Goal: Task Accomplishment & Management: Manage account settings

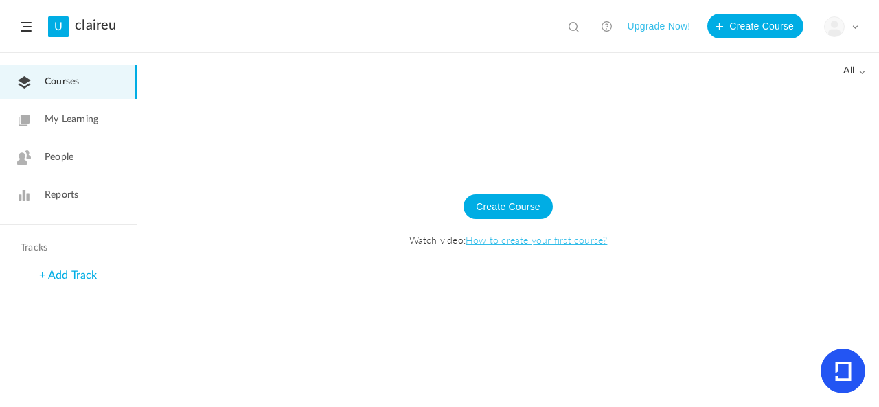
click at [852, 21] on div "My Profile University Settings Current Plan Logout" at bounding box center [841, 26] width 34 height 21
click at [813, 67] on link "My Profile" at bounding box center [793, 60] width 129 height 25
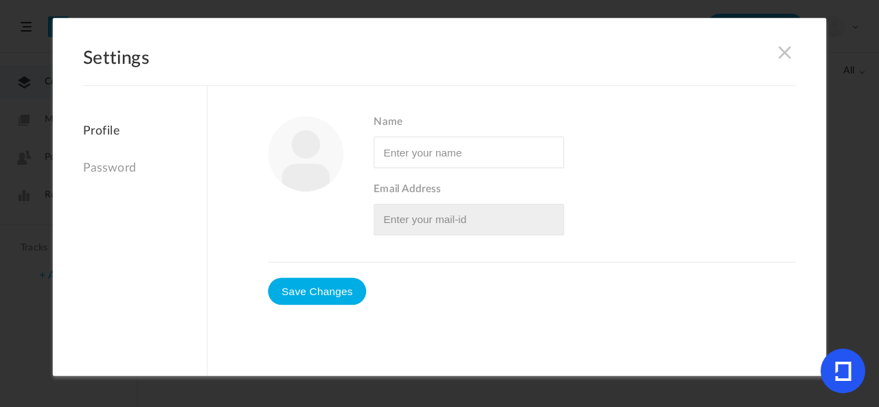
type input "[PERSON_NAME]"
type input "[EMAIL_ADDRESS][DOMAIN_NAME]"
click at [782, 49] on span at bounding box center [784, 52] width 15 height 15
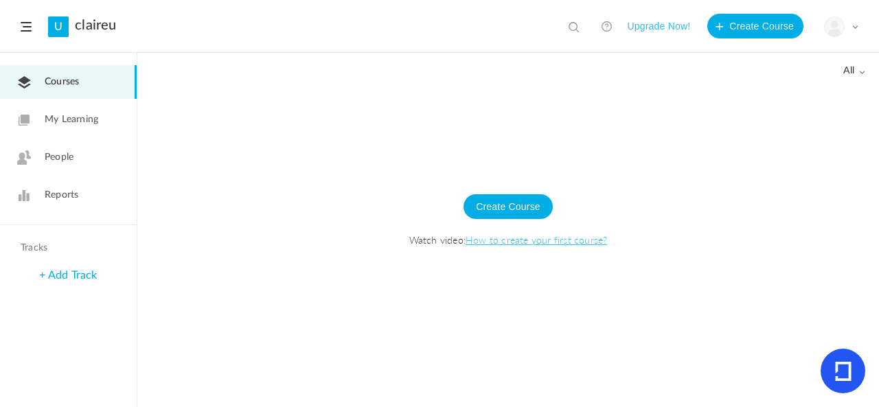
click at [573, 32] on span at bounding box center [576, 28] width 14 height 14
type input "english111"
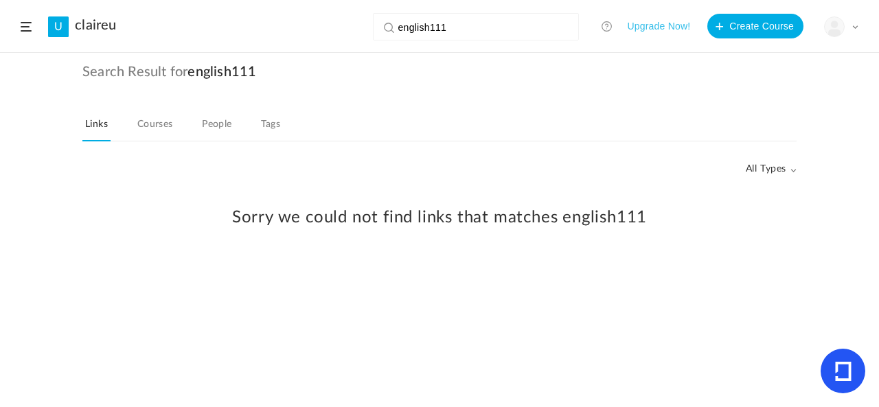
click at [788, 174] on div "Sorry we could not find links that matches english111" at bounding box center [440, 221] width 852 height 109
click at [791, 168] on div "Sorry we could not find links that matches english111" at bounding box center [440, 221] width 852 height 109
click at [773, 168] on div "Sorry we could not find links that matches english111" at bounding box center [440, 221] width 852 height 109
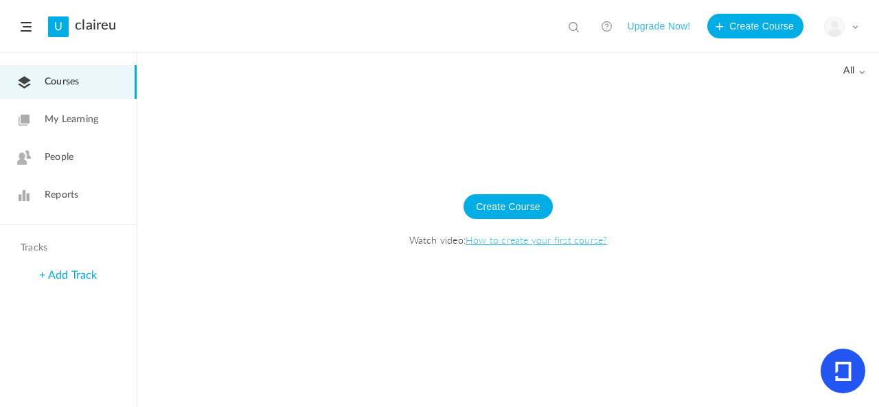
click at [773, 168] on div "Create Course Watch video: How to create your first course?" at bounding box center [508, 227] width 714 height 121
click at [69, 189] on span "Reports" at bounding box center [62, 195] width 34 height 14
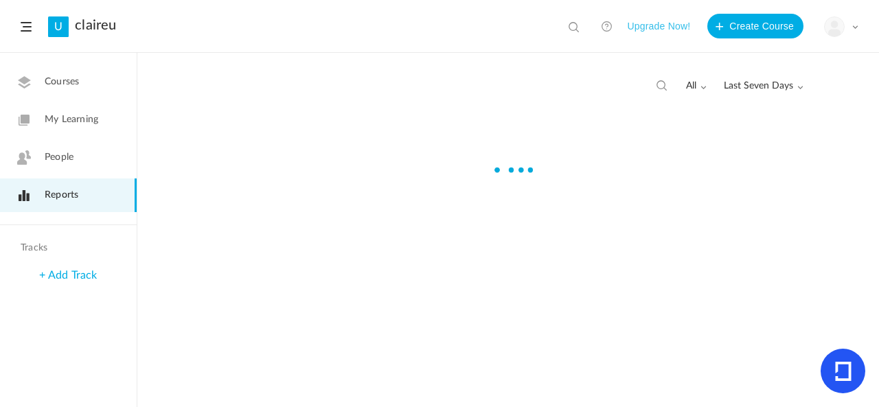
click at [69, 168] on link "People" at bounding box center [68, 158] width 137 height 34
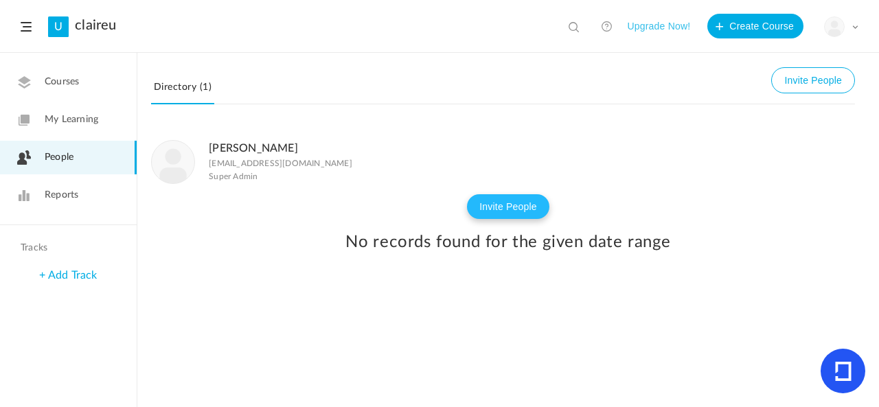
click at [503, 217] on button "Invite People" at bounding box center [508, 206] width 82 height 25
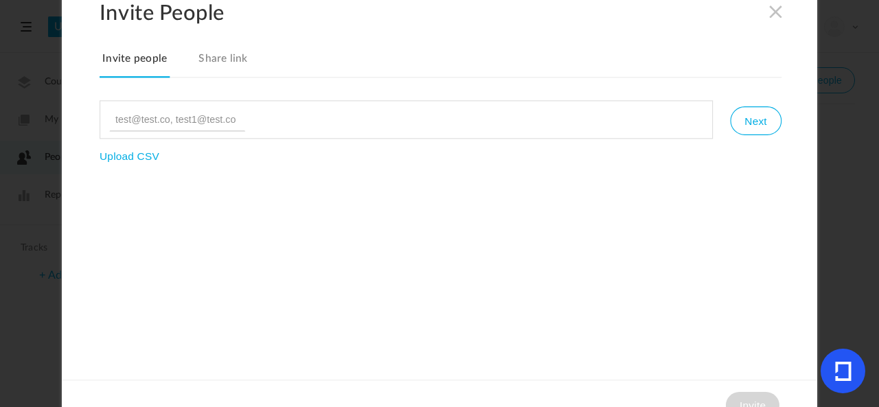
click at [231, 57] on link "Share link" at bounding box center [223, 63] width 55 height 29
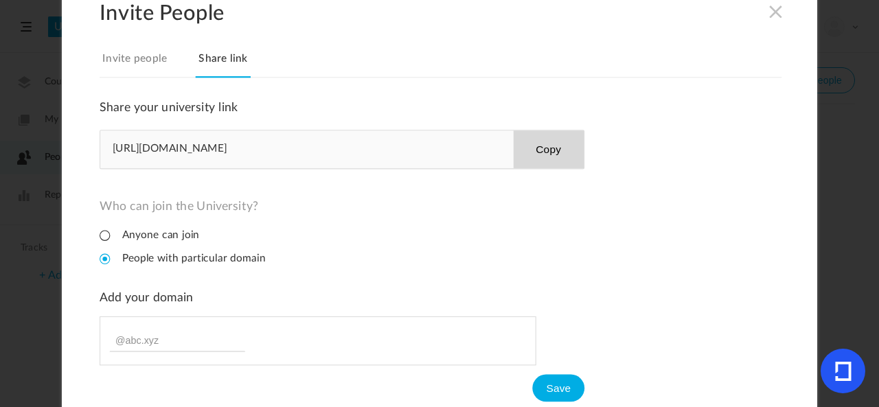
click at [145, 61] on link "Invite people" at bounding box center [135, 63] width 70 height 29
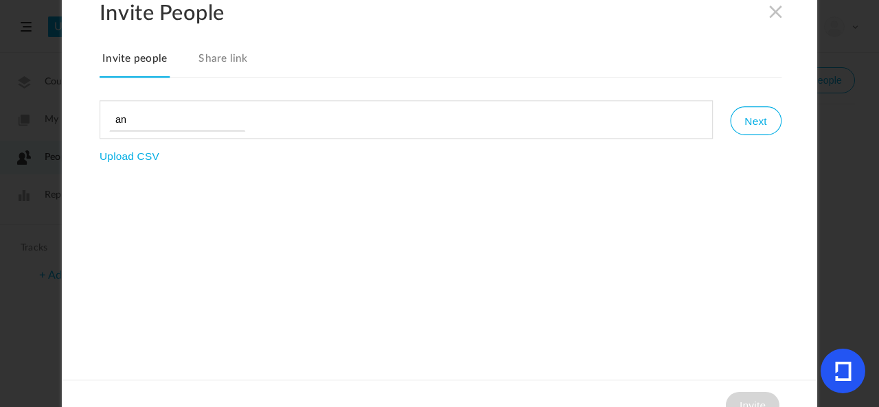
type input "a"
type input "annacoletta@gmail.com"
click at [755, 129] on button "Next" at bounding box center [755, 120] width 51 height 29
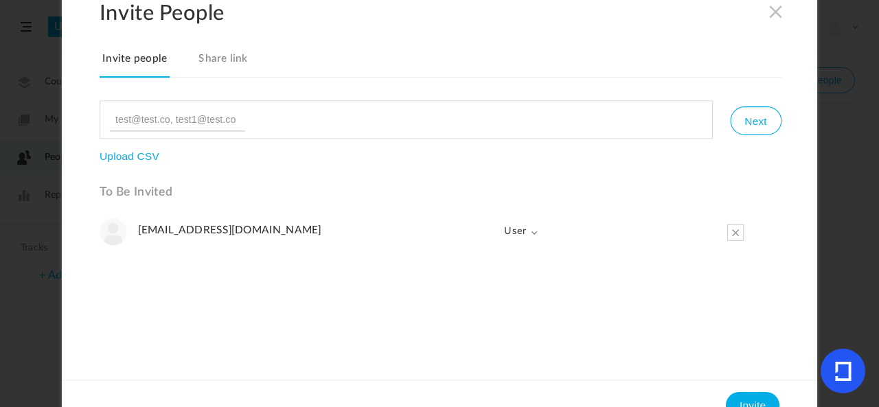
click at [733, 233] on span at bounding box center [735, 232] width 16 height 16
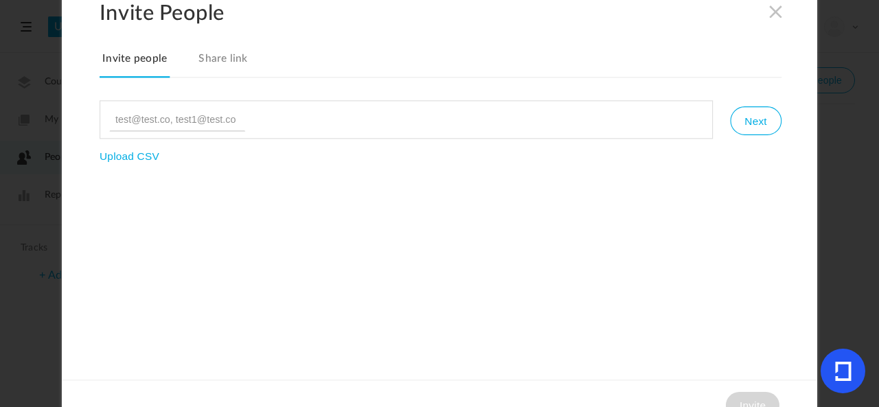
click at [784, 8] on h2 "Invite People" at bounding box center [459, 12] width 718 height 25
click at [773, 14] on span at bounding box center [776, 10] width 15 height 15
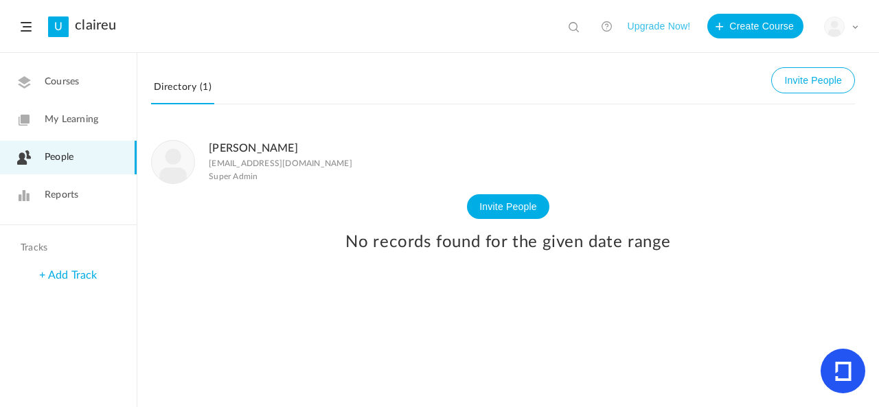
click at [26, 94] on link "Courses" at bounding box center [68, 82] width 137 height 34
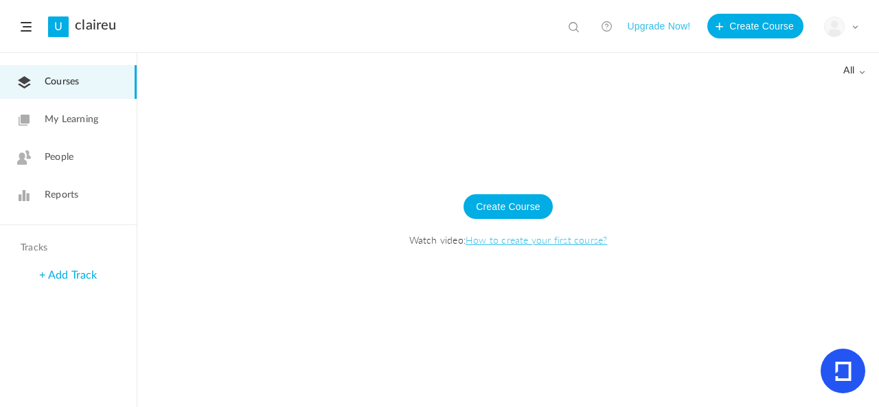
click at [79, 156] on link "People" at bounding box center [68, 158] width 137 height 34
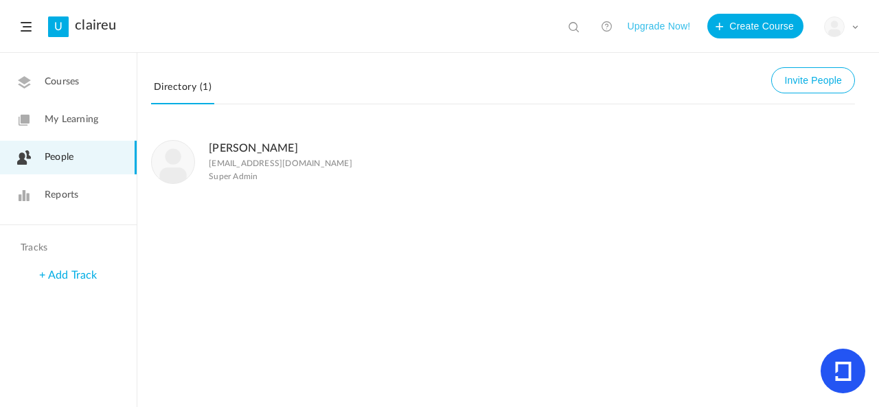
click at [84, 190] on link "Reports" at bounding box center [68, 196] width 137 height 34
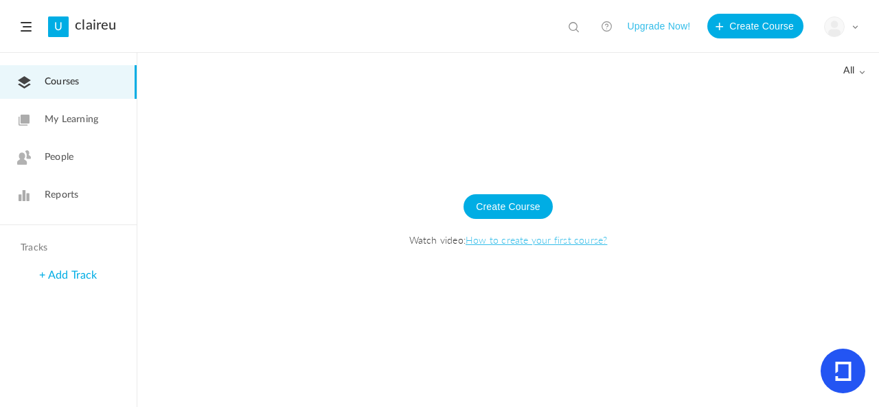
click at [857, 28] on span at bounding box center [855, 26] width 7 height 7
click at [810, 67] on link "My Profile" at bounding box center [793, 60] width 129 height 25
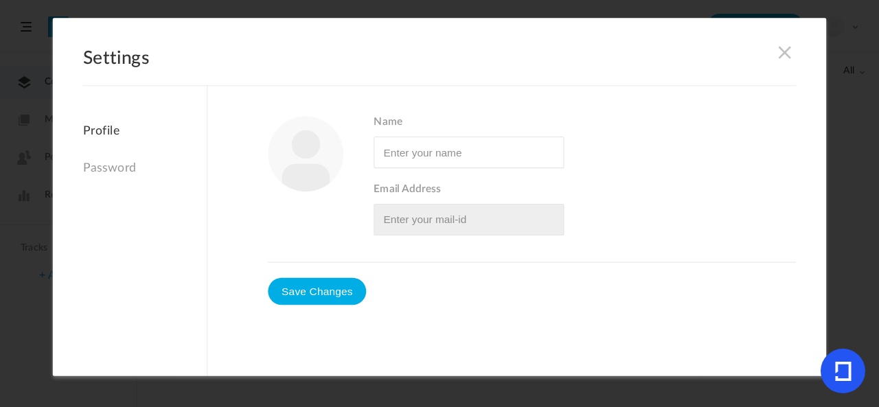
type input "[PERSON_NAME]"
type input "[EMAIL_ADDRESS][DOMAIN_NAME]"
click at [777, 46] on span at bounding box center [784, 52] width 15 height 15
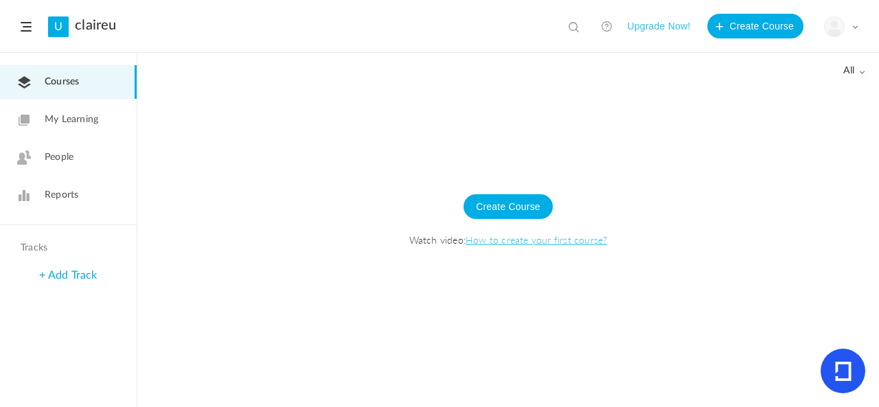
click at [115, 109] on link "My Learning" at bounding box center [68, 120] width 137 height 34
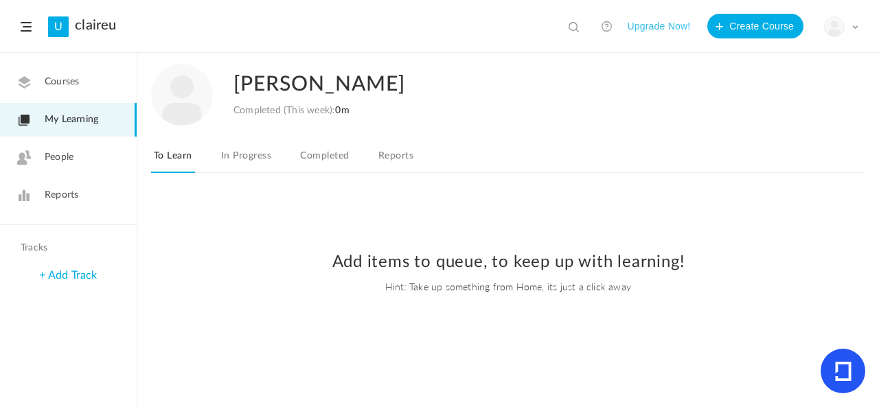
click at [247, 159] on link "In Progress" at bounding box center [246, 160] width 56 height 26
drag, startPoint x: 323, startPoint y: 161, endPoint x: 335, endPoint y: 157, distance: 12.8
click at [323, 160] on link "Completed" at bounding box center [324, 160] width 54 height 26
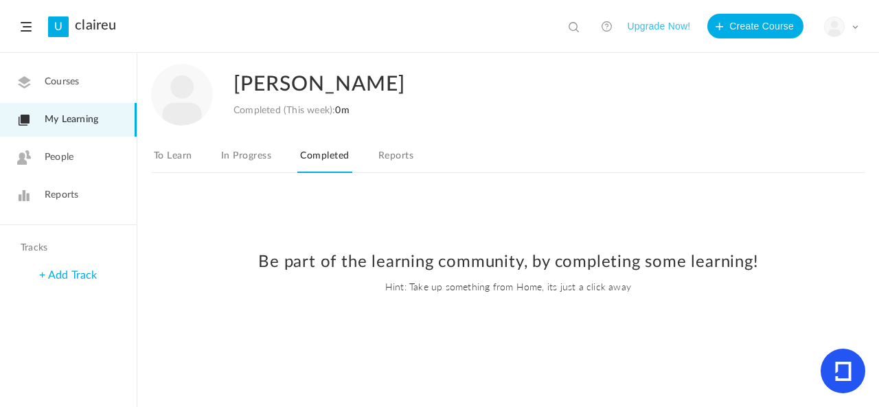
click at [375, 156] on nav "To Learn In Progress Completed Reports" at bounding box center [508, 159] width 714 height 27
click at [382, 156] on link "Reports" at bounding box center [396, 160] width 41 height 26
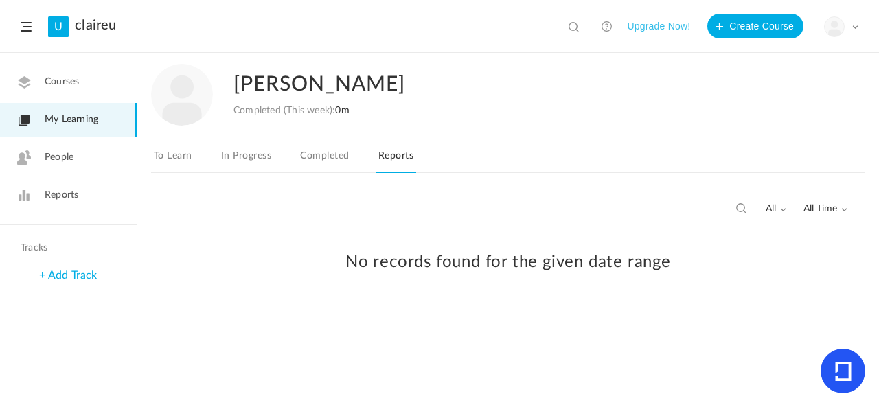
click at [119, 185] on link "Reports" at bounding box center [68, 196] width 137 height 34
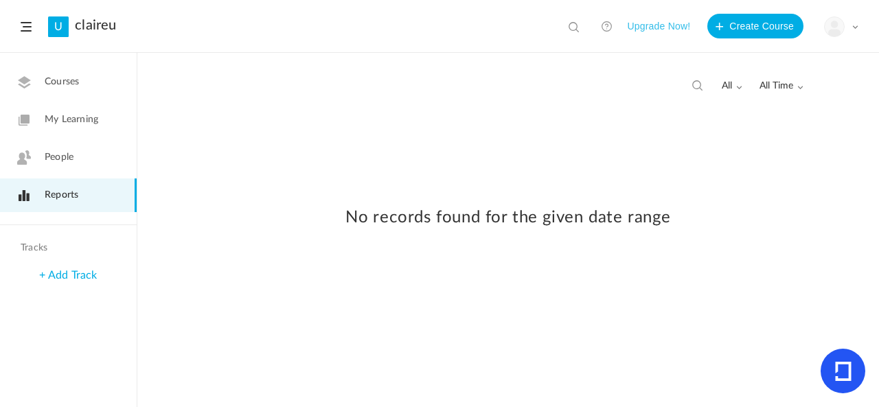
click at [113, 161] on link "People" at bounding box center [68, 158] width 137 height 34
click at [110, 87] on link "Courses" at bounding box center [68, 82] width 137 height 34
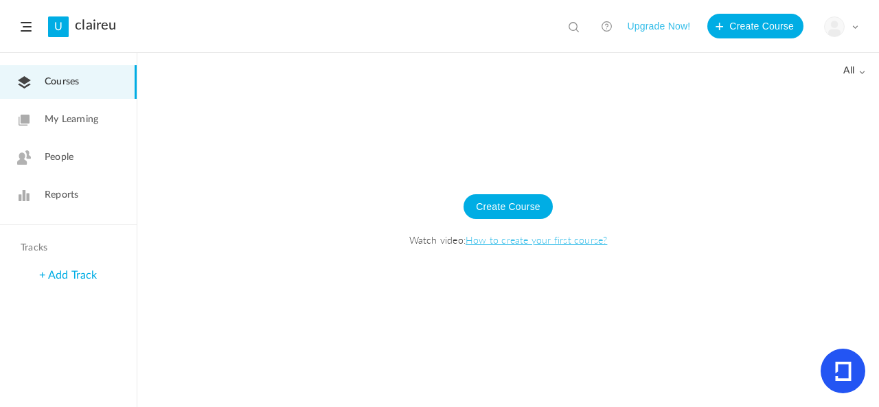
click at [600, 38] on link at bounding box center [606, 25] width 27 height 27
click at [861, 64] on div "All all All Drafts" at bounding box center [508, 70] width 714 height 32
click at [858, 75] on span at bounding box center [861, 72] width 7 height 7
click at [826, 109] on link "All" at bounding box center [800, 100] width 129 height 25
click at [856, 25] on span at bounding box center [855, 26] width 7 height 7
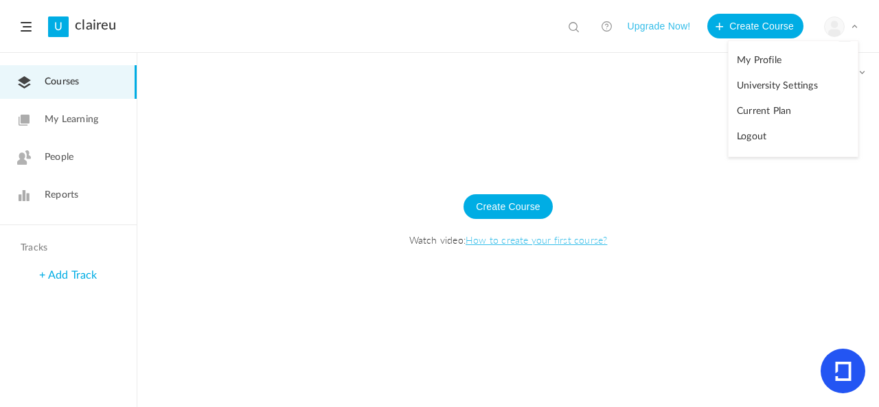
click at [819, 95] on link "University Settings" at bounding box center [793, 85] width 129 height 25
drag, startPoint x: 819, startPoint y: 95, endPoint x: 424, endPoint y: 124, distance: 395.2
click at [424, 124] on div at bounding box center [508, 246] width 742 height 321
click at [576, 23] on span at bounding box center [576, 28] width 14 height 14
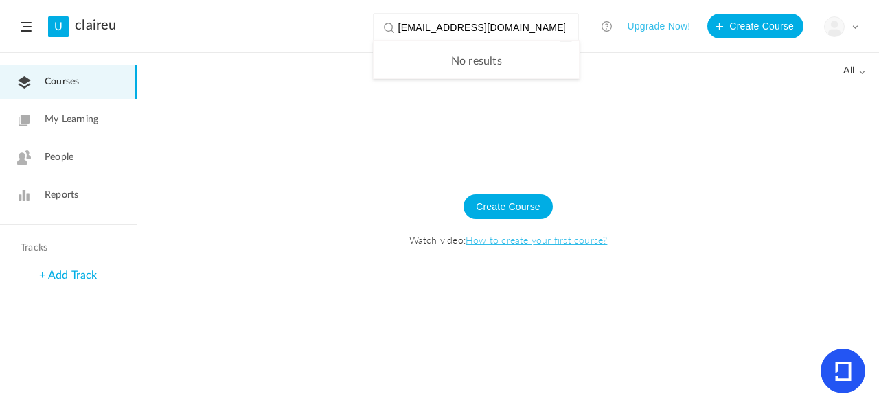
type input "[EMAIL_ADDRESS][DOMAIN_NAME]"
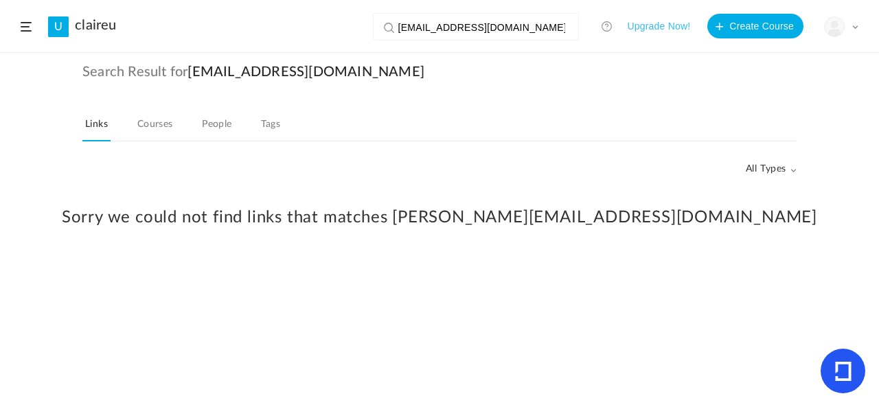
click at [160, 138] on link "Courses" at bounding box center [155, 128] width 41 height 26
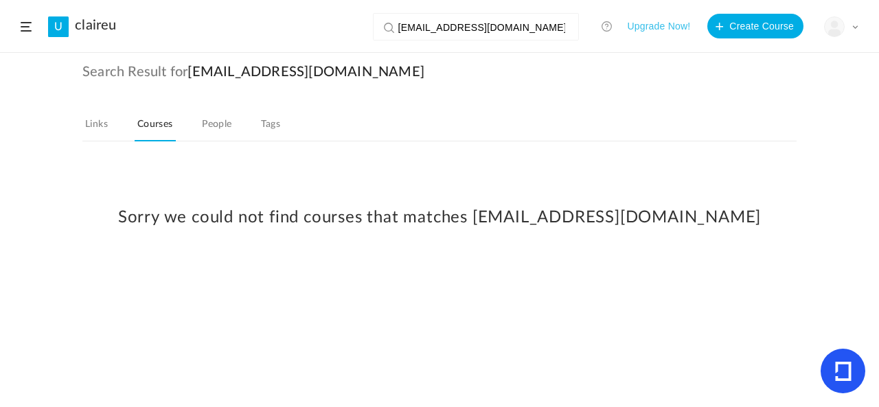
click at [198, 127] on nav "Links Courses People Tags" at bounding box center [439, 128] width 714 height 27
click at [218, 119] on link "People" at bounding box center [217, 128] width 36 height 26
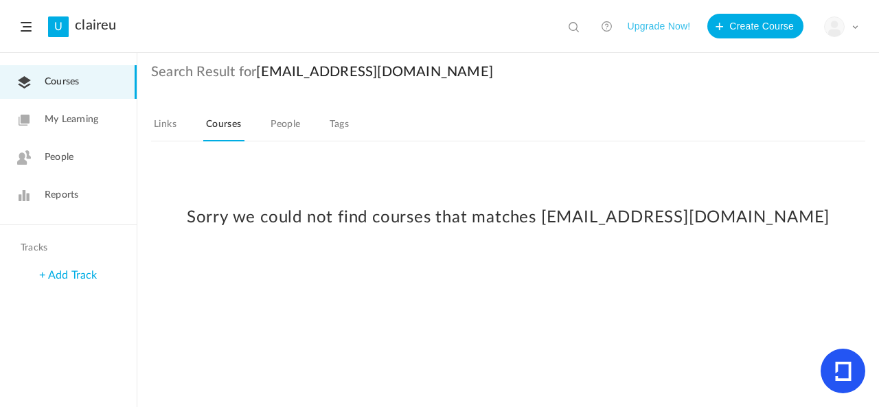
click at [106, 117] on link "My Learning" at bounding box center [68, 120] width 137 height 34
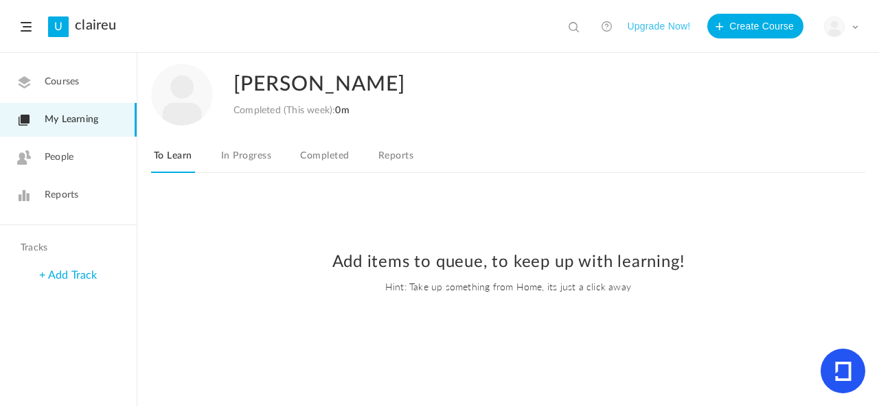
click at [869, 115] on div "[PERSON_NAME] Completed (This week): 0m To Learn In Progress Completed Reports …" at bounding box center [508, 231] width 742 height 354
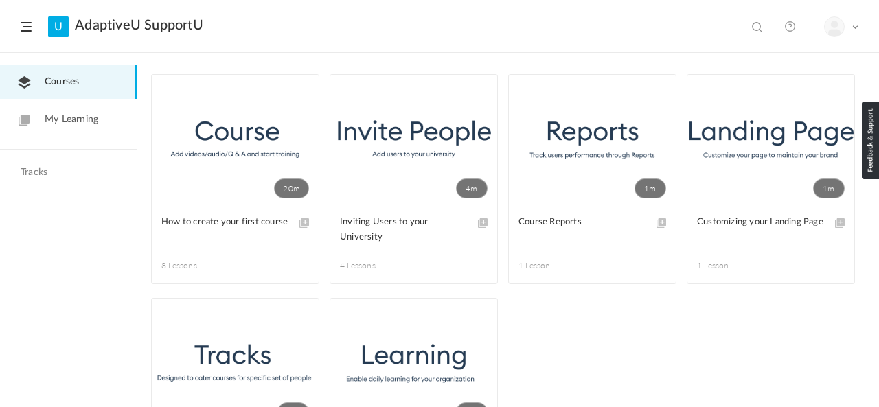
click at [100, 120] on link "My Learning" at bounding box center [68, 120] width 137 height 34
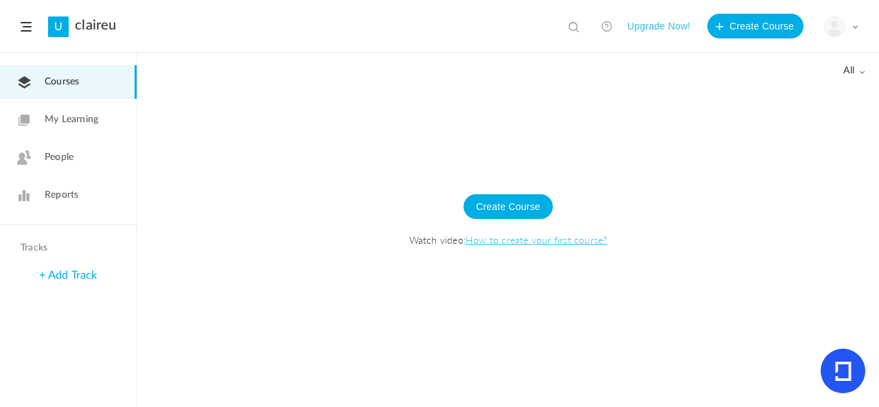
click at [95, 200] on link "Reports" at bounding box center [68, 196] width 137 height 34
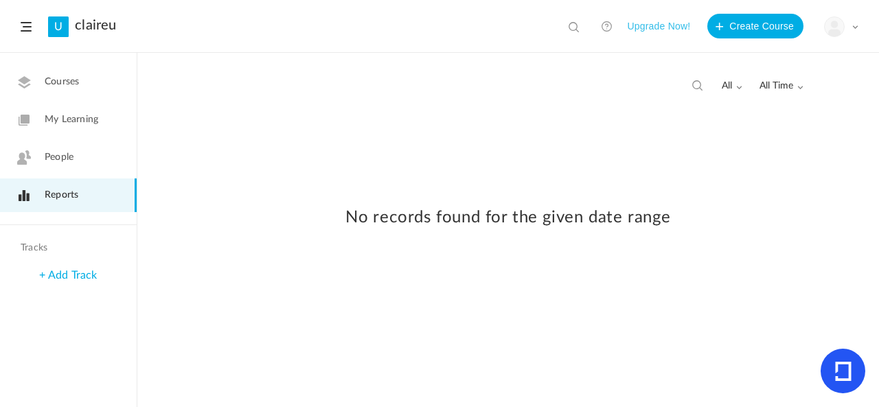
click at [89, 161] on link "People" at bounding box center [68, 158] width 137 height 34
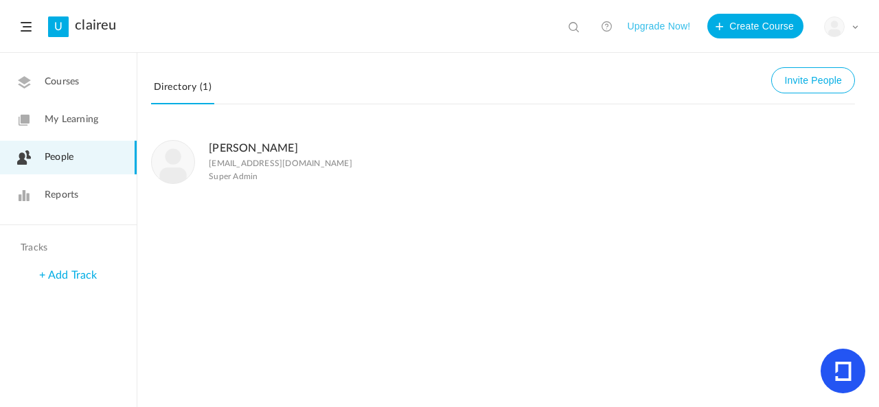
click at [181, 155] on img at bounding box center [173, 162] width 43 height 43
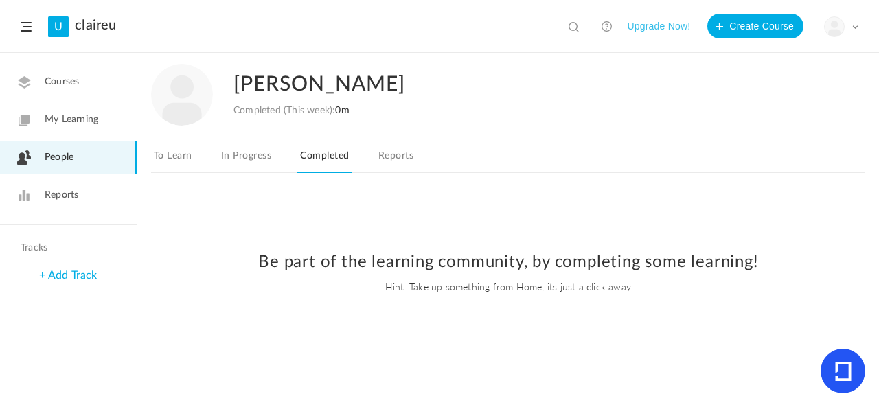
click at [268, 164] on link "In Progress" at bounding box center [246, 160] width 56 height 26
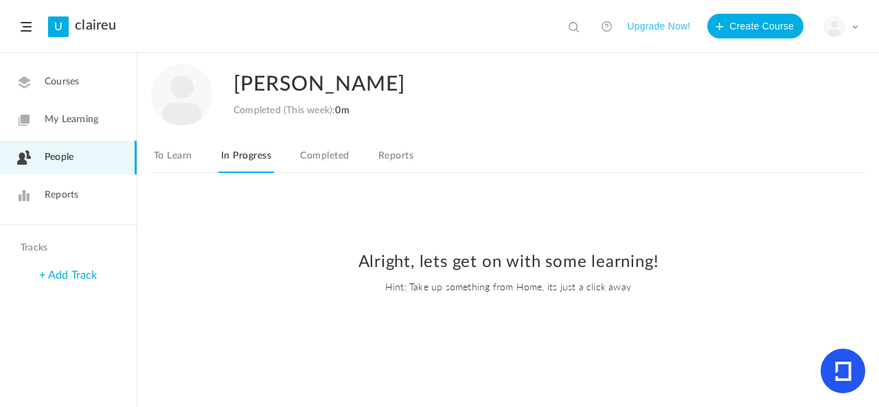
click at [400, 153] on link "Reports" at bounding box center [396, 160] width 41 height 26
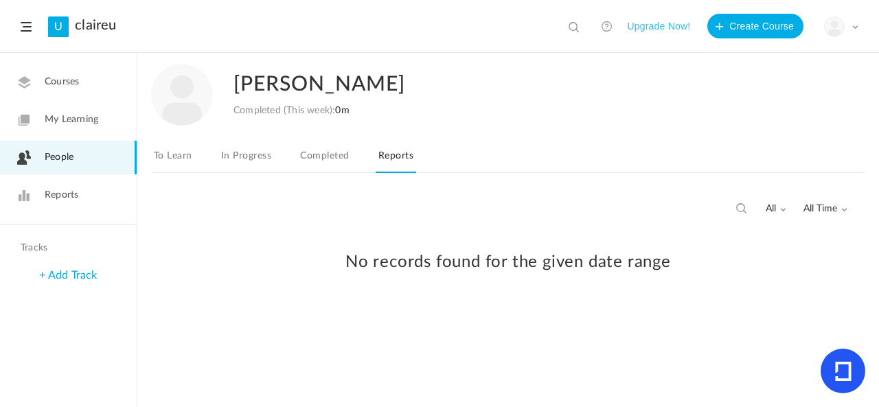
click at [189, 145] on div "claire coletta Completed (This week): 0m To Learn In Progress Completed Reports" at bounding box center [508, 124] width 714 height 141
drag, startPoint x: 184, startPoint y: 152, endPoint x: 166, endPoint y: 166, distance: 22.5
click at [166, 166] on link "To Learn" at bounding box center [173, 160] width 44 height 26
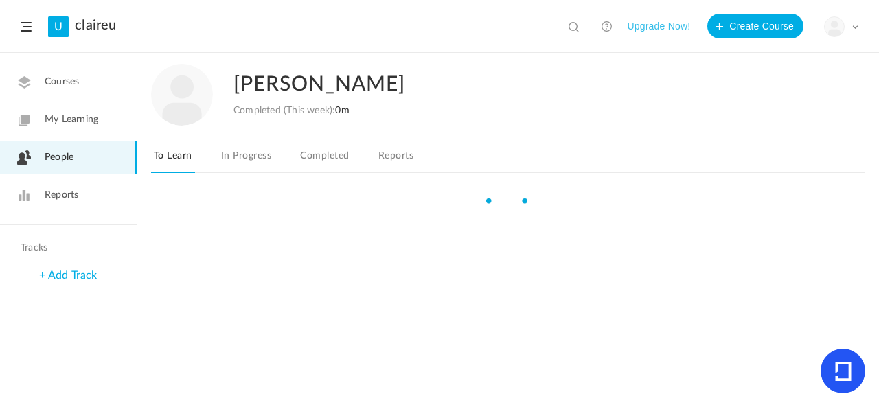
click at [166, 166] on link "To Learn" at bounding box center [173, 160] width 44 height 26
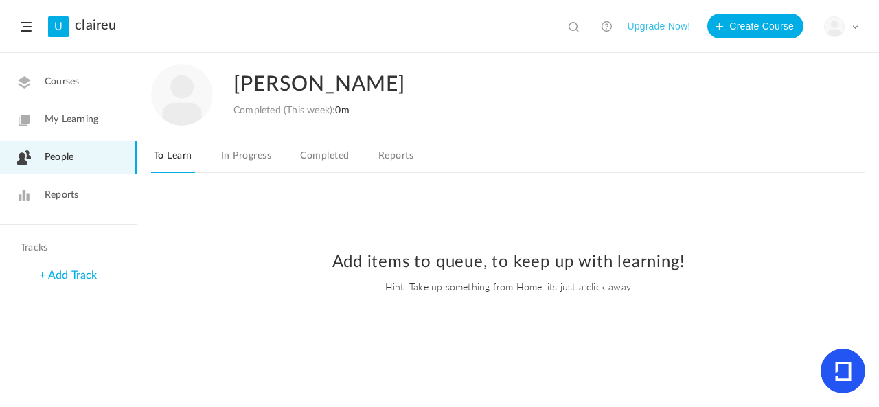
click at [27, 22] on span at bounding box center [26, 27] width 11 height 10
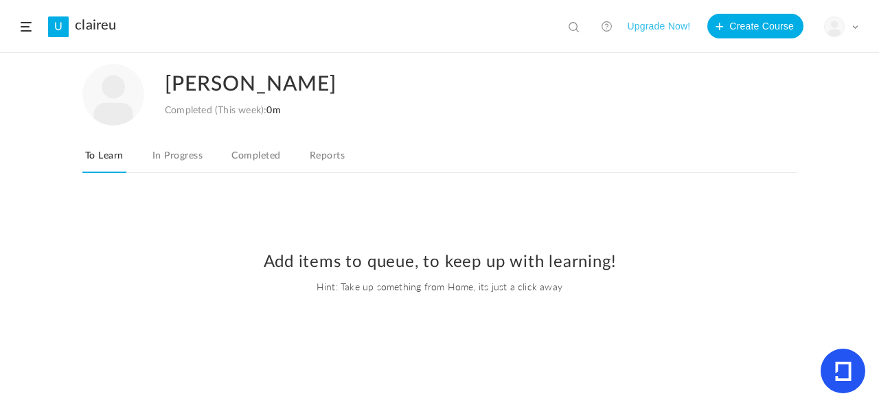
click at [27, 22] on span at bounding box center [26, 27] width 11 height 10
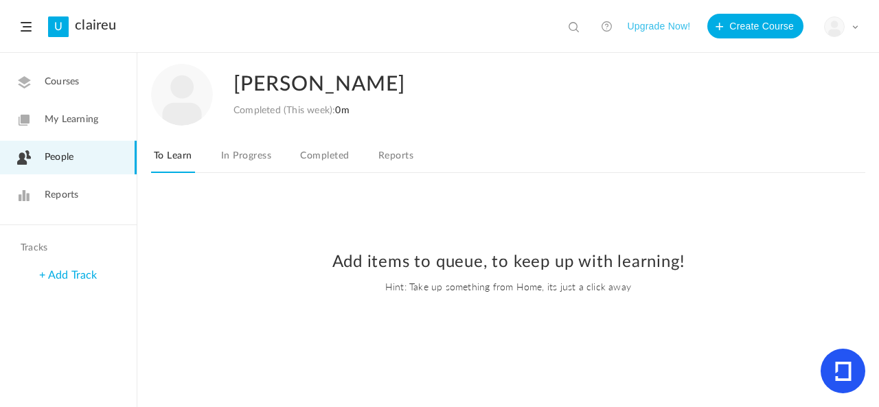
click at [27, 22] on span at bounding box center [26, 27] width 11 height 10
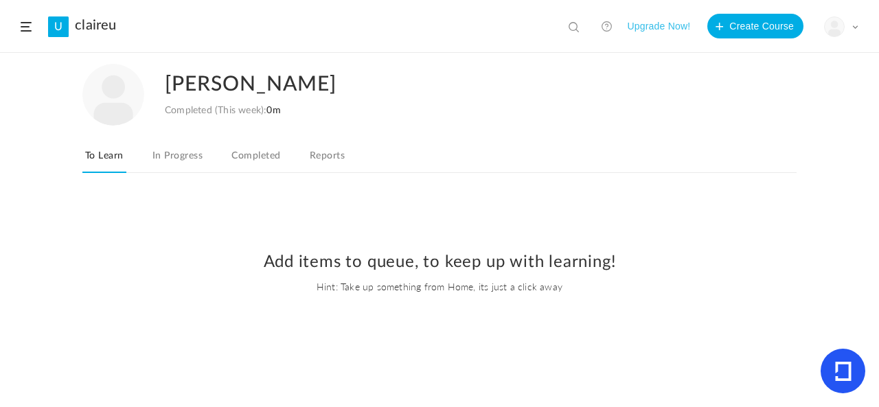
click at [27, 22] on span at bounding box center [26, 27] width 11 height 10
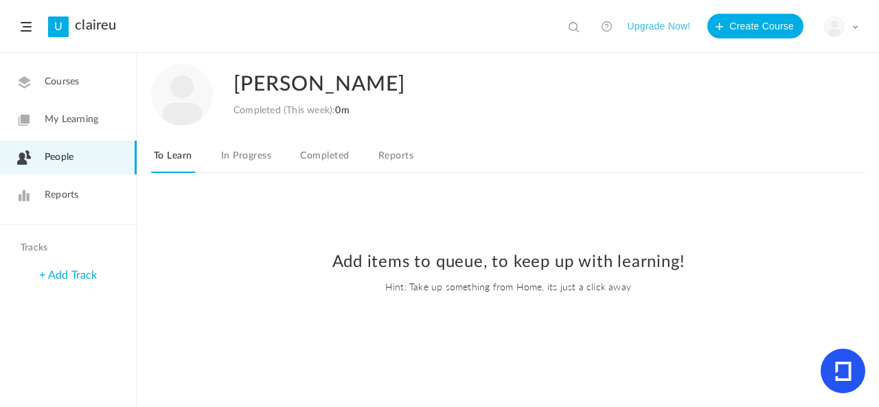
click at [27, 22] on span at bounding box center [26, 27] width 11 height 10
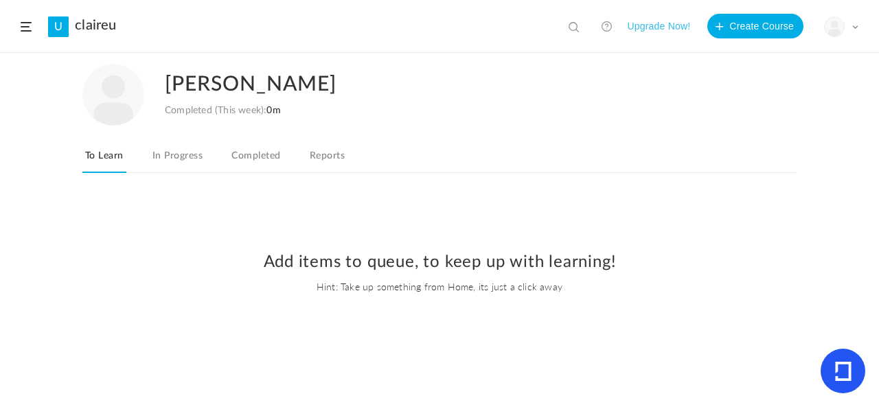
click at [27, 22] on span at bounding box center [26, 27] width 11 height 10
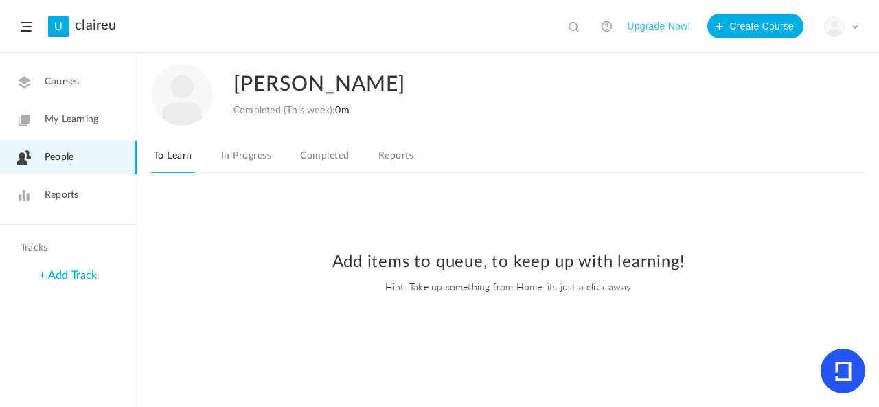
click at [581, 19] on div "View all No results" at bounding box center [575, 24] width 34 height 22
click at [573, 28] on span at bounding box center [576, 28] width 14 height 14
type input "notifacations"
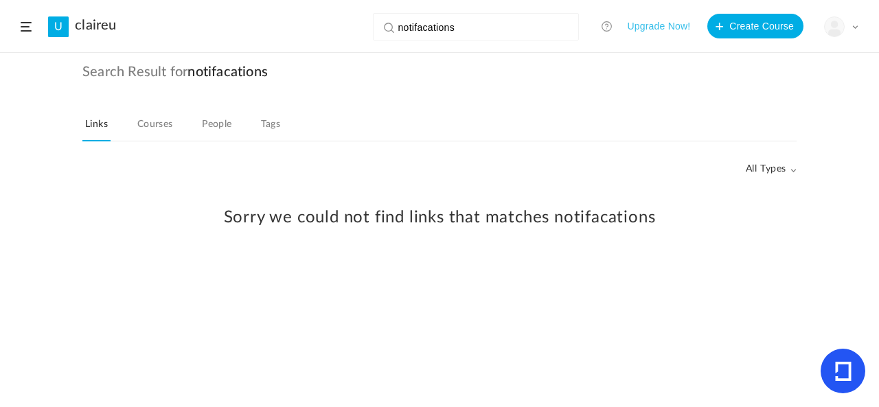
click at [651, 308] on div "Load More" at bounding box center [439, 295] width 879 height 223
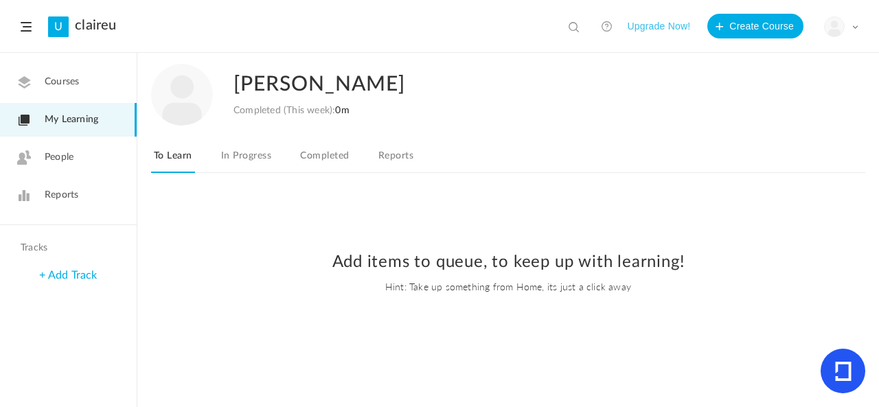
click at [76, 205] on link "Reports" at bounding box center [68, 196] width 137 height 34
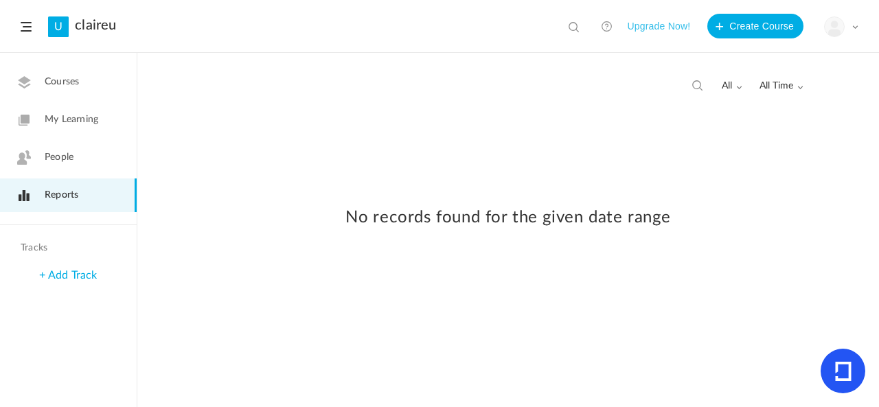
click at [790, 89] on span "All Time" at bounding box center [782, 86] width 44 height 12
click at [769, 119] on link "All Time" at bounding box center [738, 115] width 129 height 25
click at [85, 73] on link "Courses" at bounding box center [68, 82] width 137 height 34
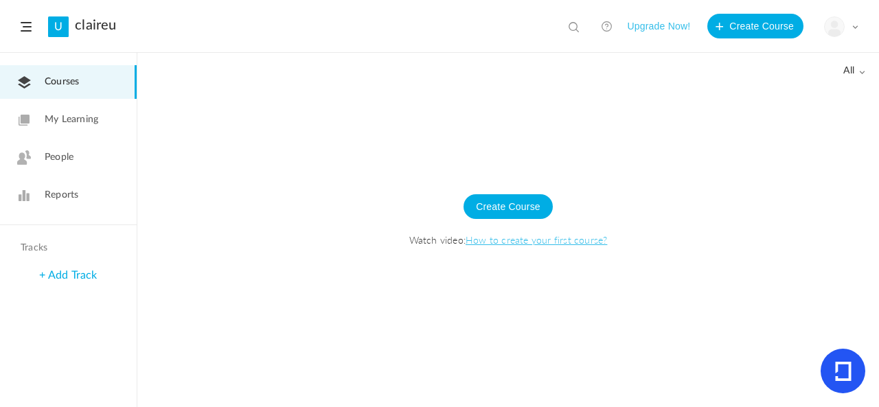
click at [84, 106] on link "My Learning" at bounding box center [68, 120] width 137 height 34
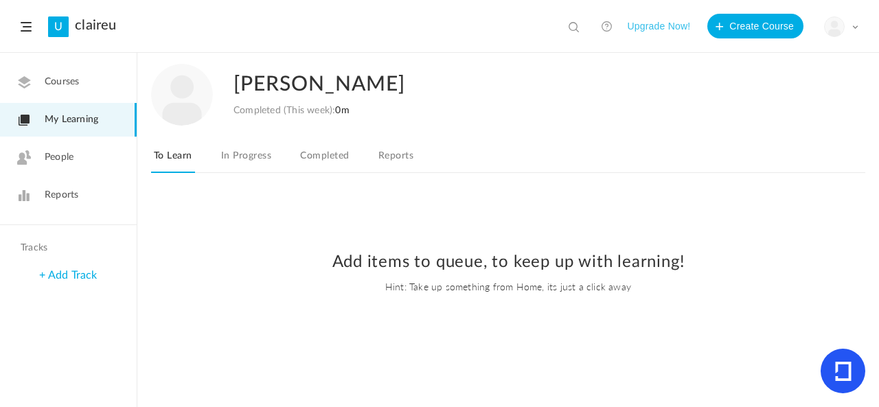
click at [2, 41] on header "U claireu notifacations View all No results Upgrade Now! Create Course My Profi…" at bounding box center [439, 26] width 879 height 53
